Goal: Information Seeking & Learning: Learn about a topic

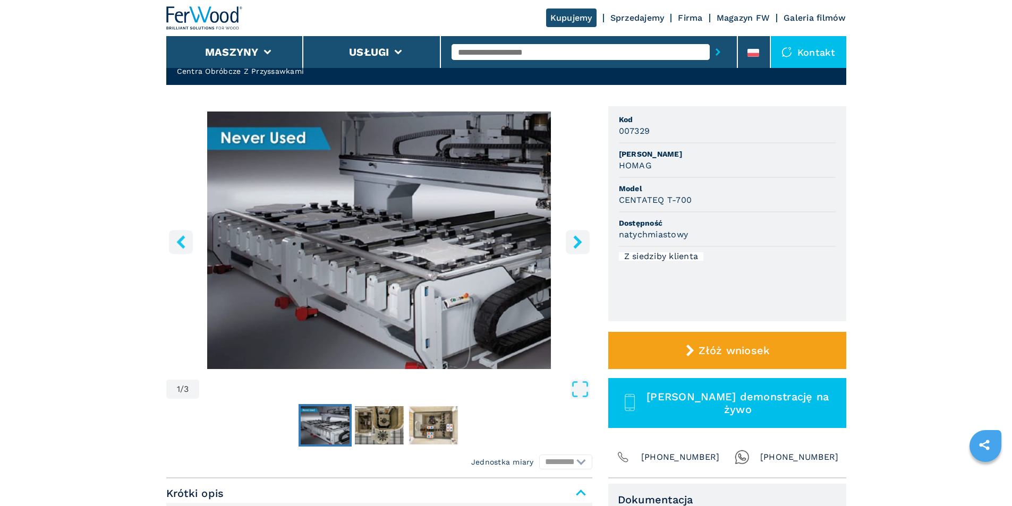
scroll to position [53, 0]
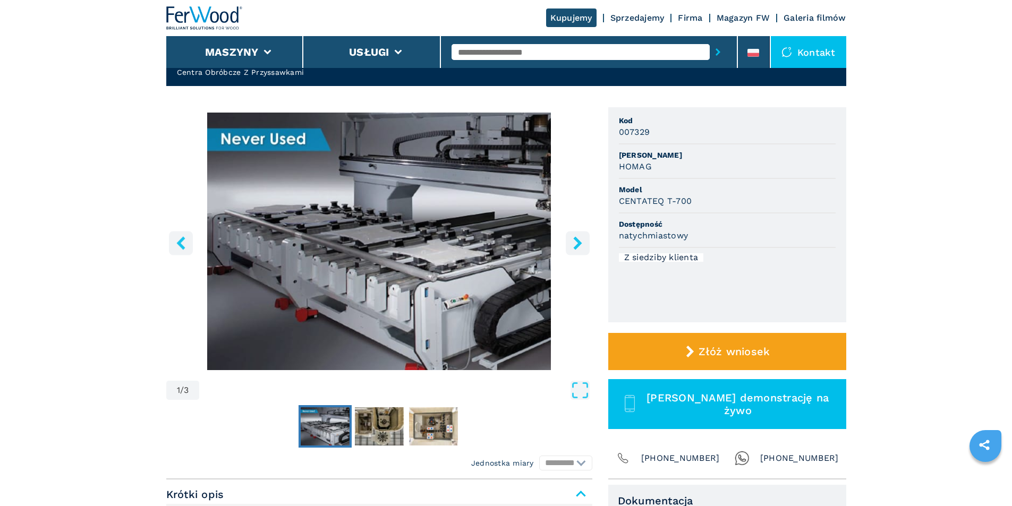
click at [577, 244] on icon "right-button" at bounding box center [577, 242] width 9 height 13
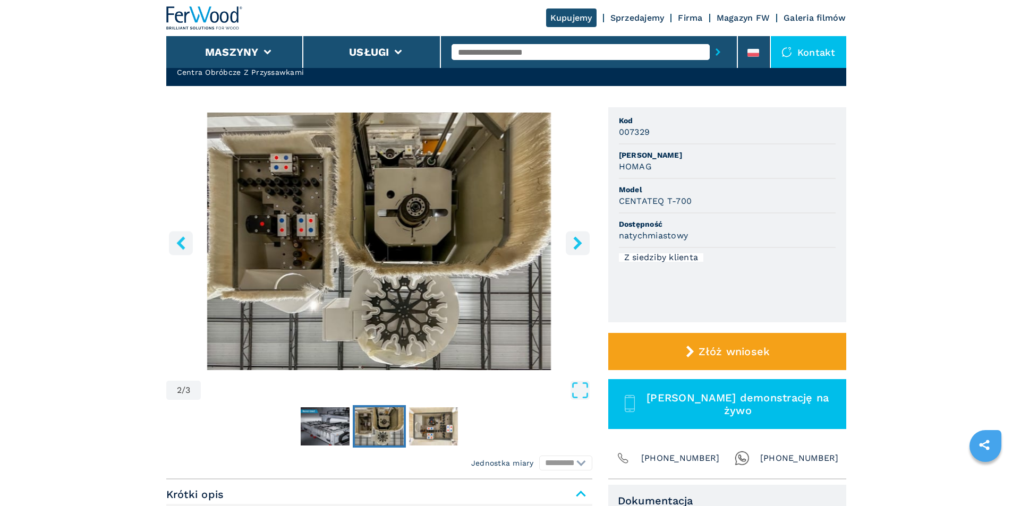
click at [577, 244] on icon "right-button" at bounding box center [577, 242] width 9 height 13
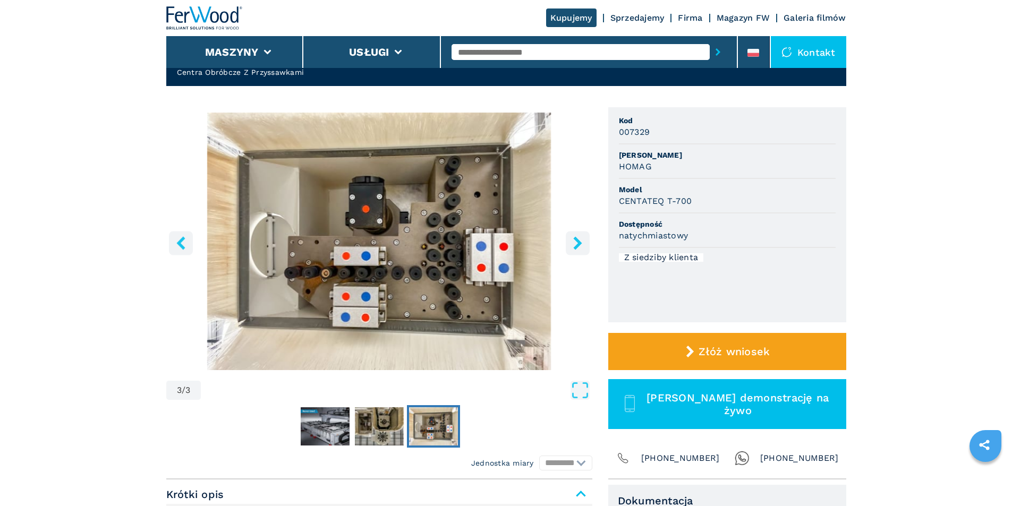
click at [577, 244] on icon "right-button" at bounding box center [577, 242] width 9 height 13
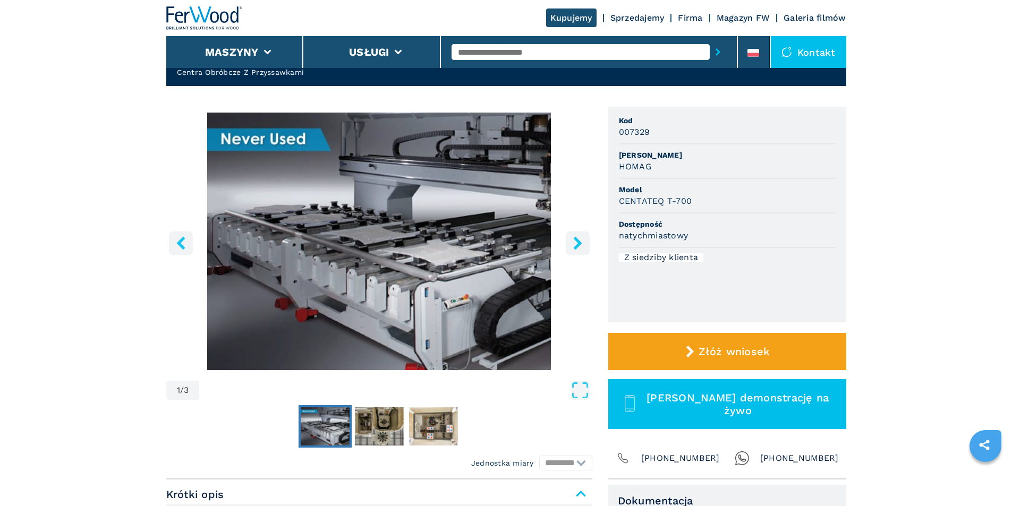
click at [577, 244] on icon "right-button" at bounding box center [577, 242] width 9 height 13
